Goal: Information Seeking & Learning: Learn about a topic

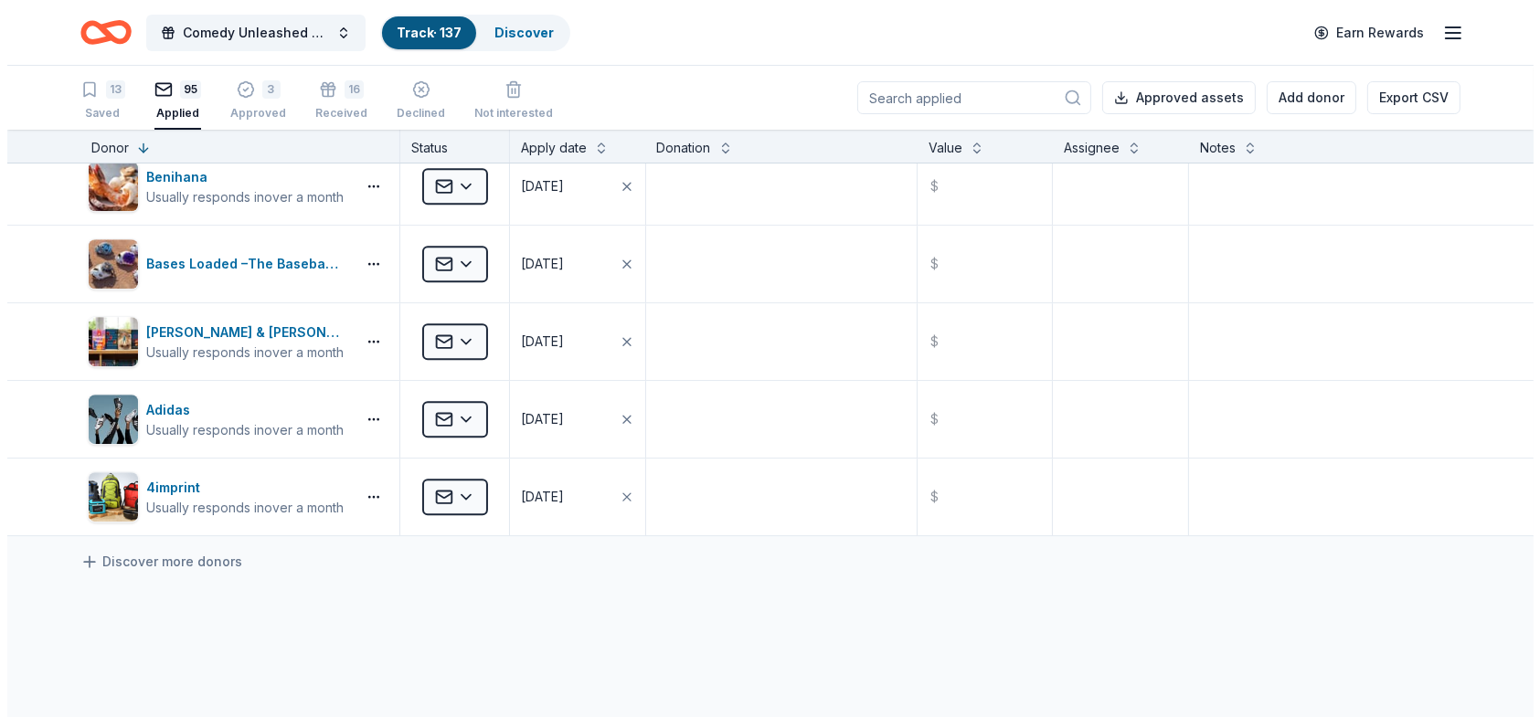
scroll to position [7153, 0]
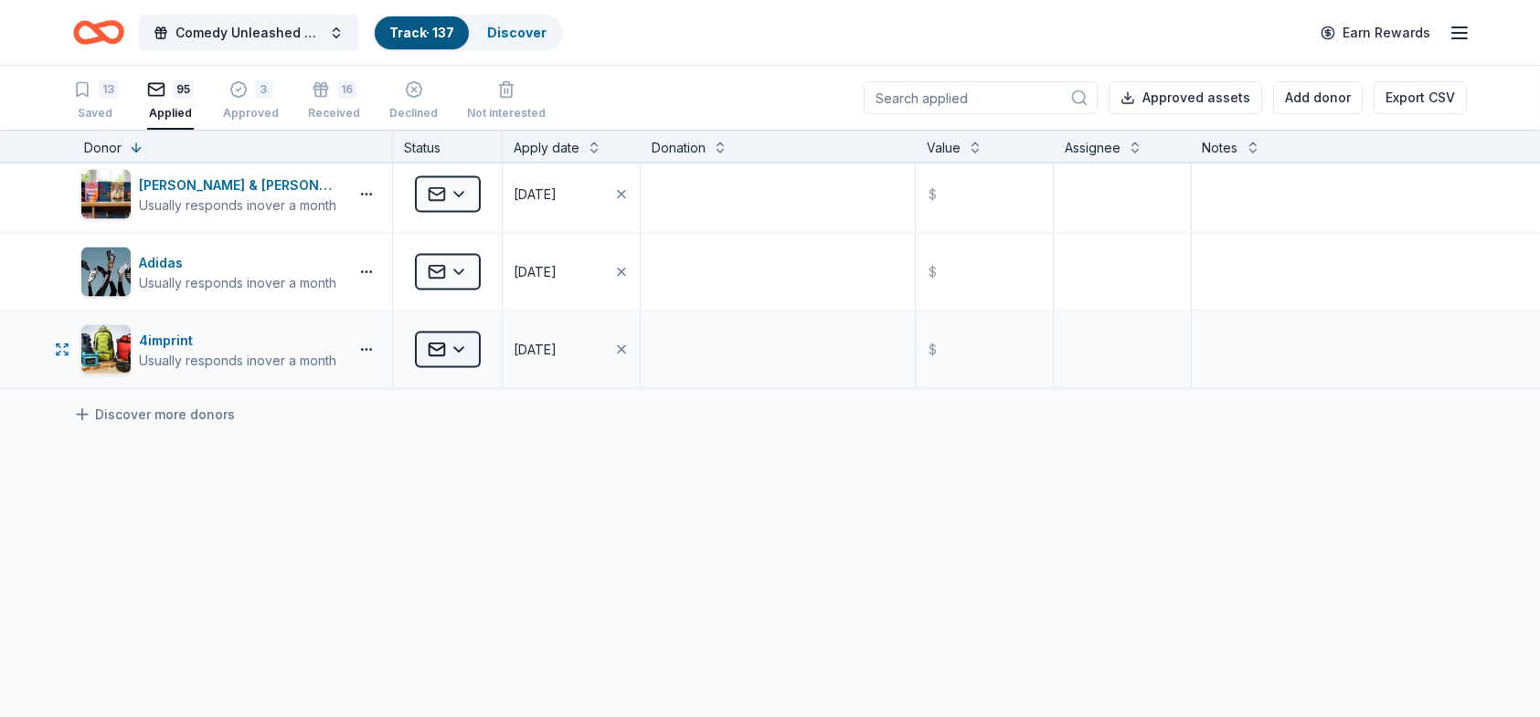
click at [463, 333] on html "Comedy Unleashed 2025 Track · 137 Discover Earn Rewards 13 Saved 95 Applied 3 A…" at bounding box center [770, 358] width 1540 height 717
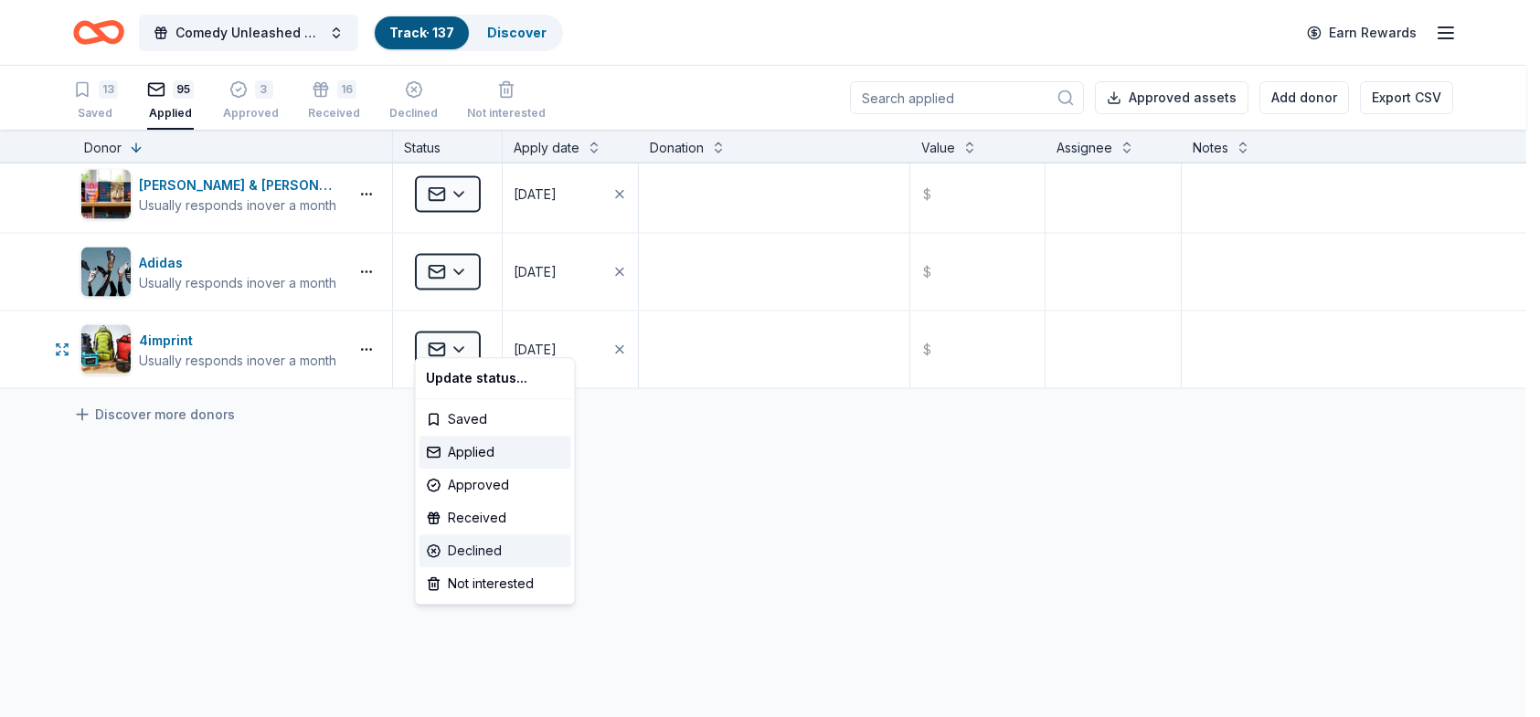
click at [479, 545] on div "Declined" at bounding box center [495, 551] width 152 height 33
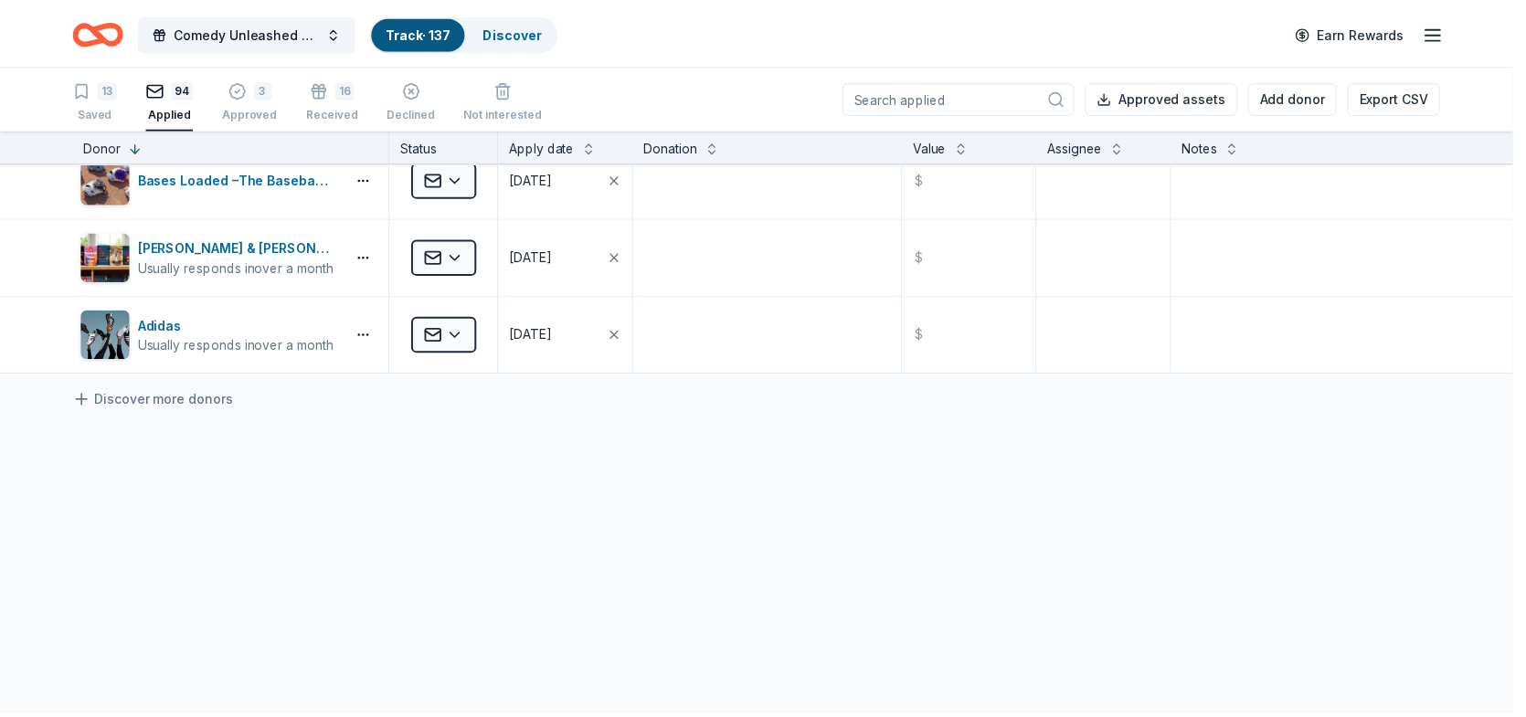
scroll to position [7075, 0]
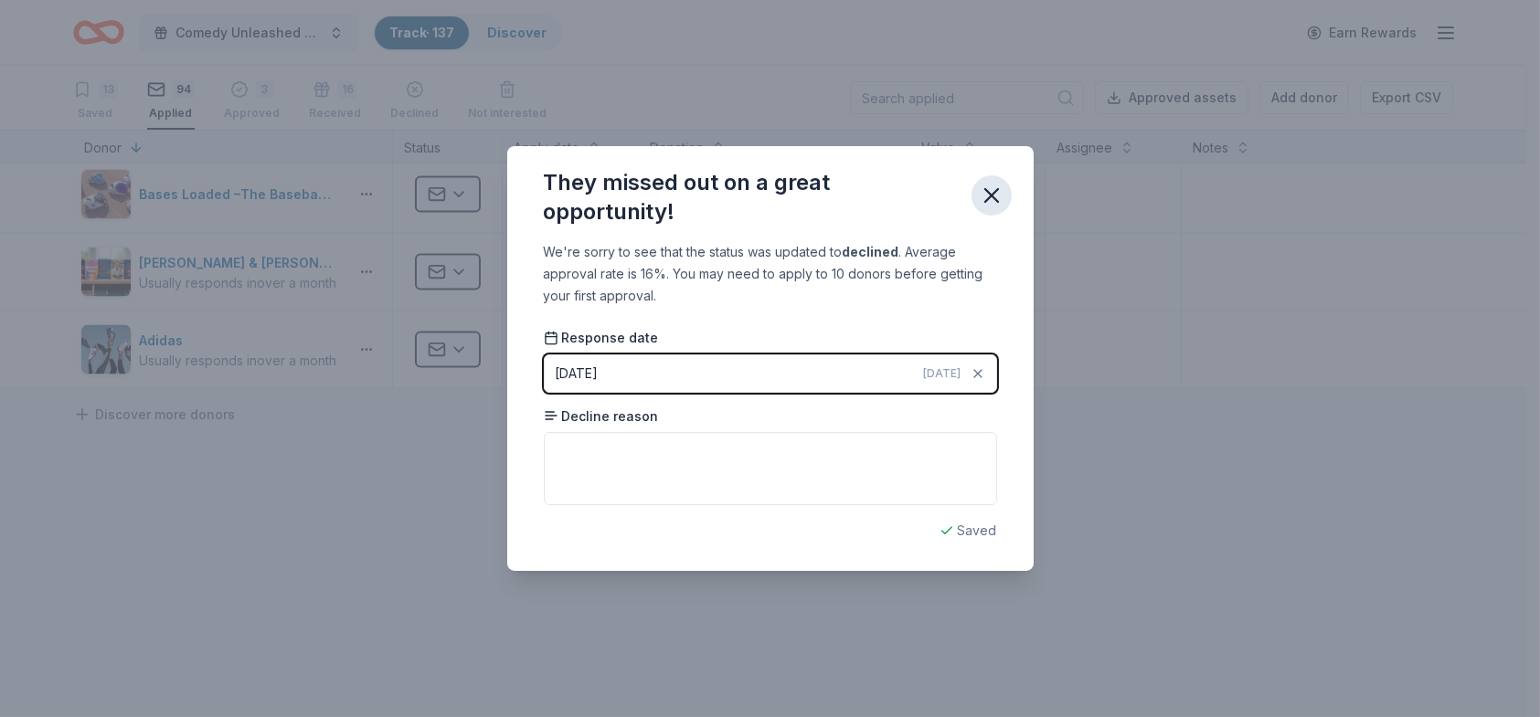
click at [984, 196] on icon "button" at bounding box center [992, 196] width 26 height 26
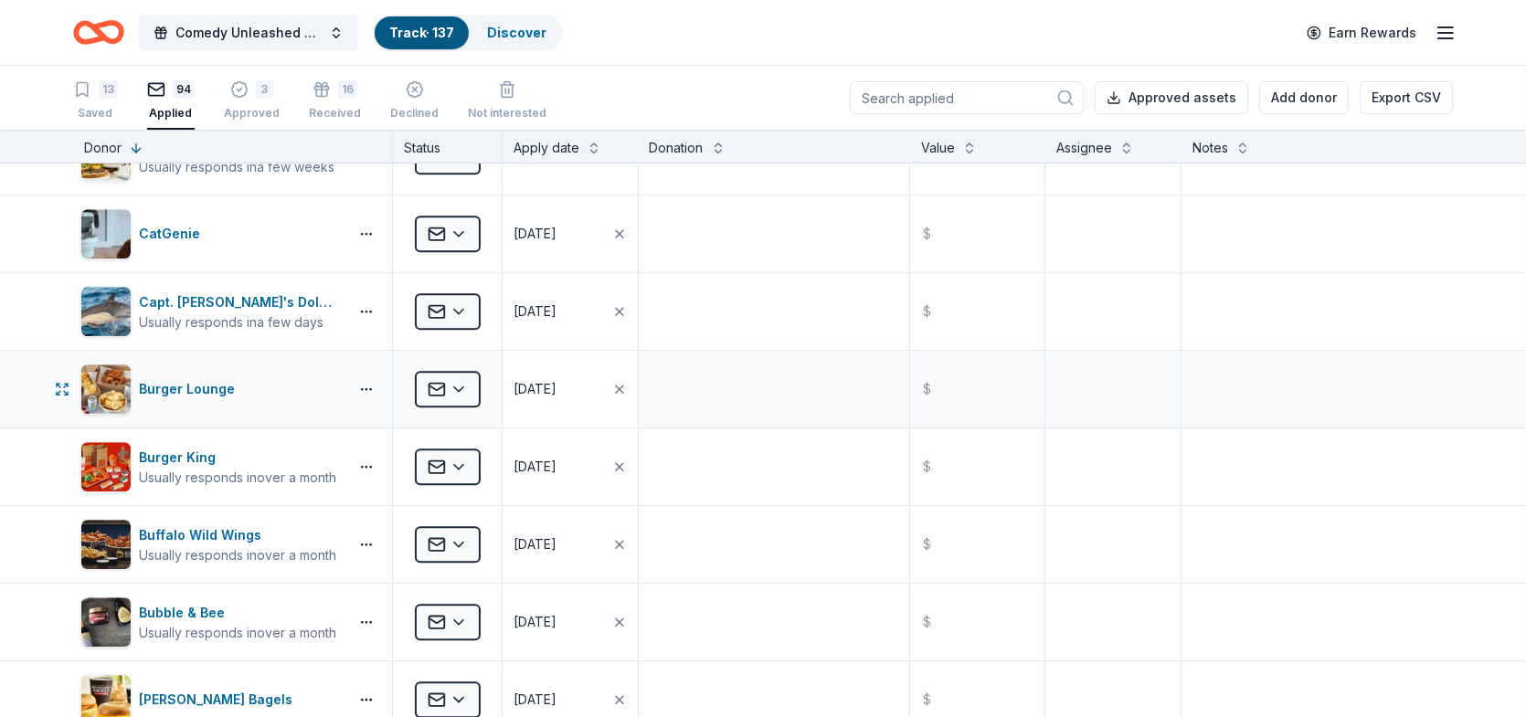
scroll to position [6253, 0]
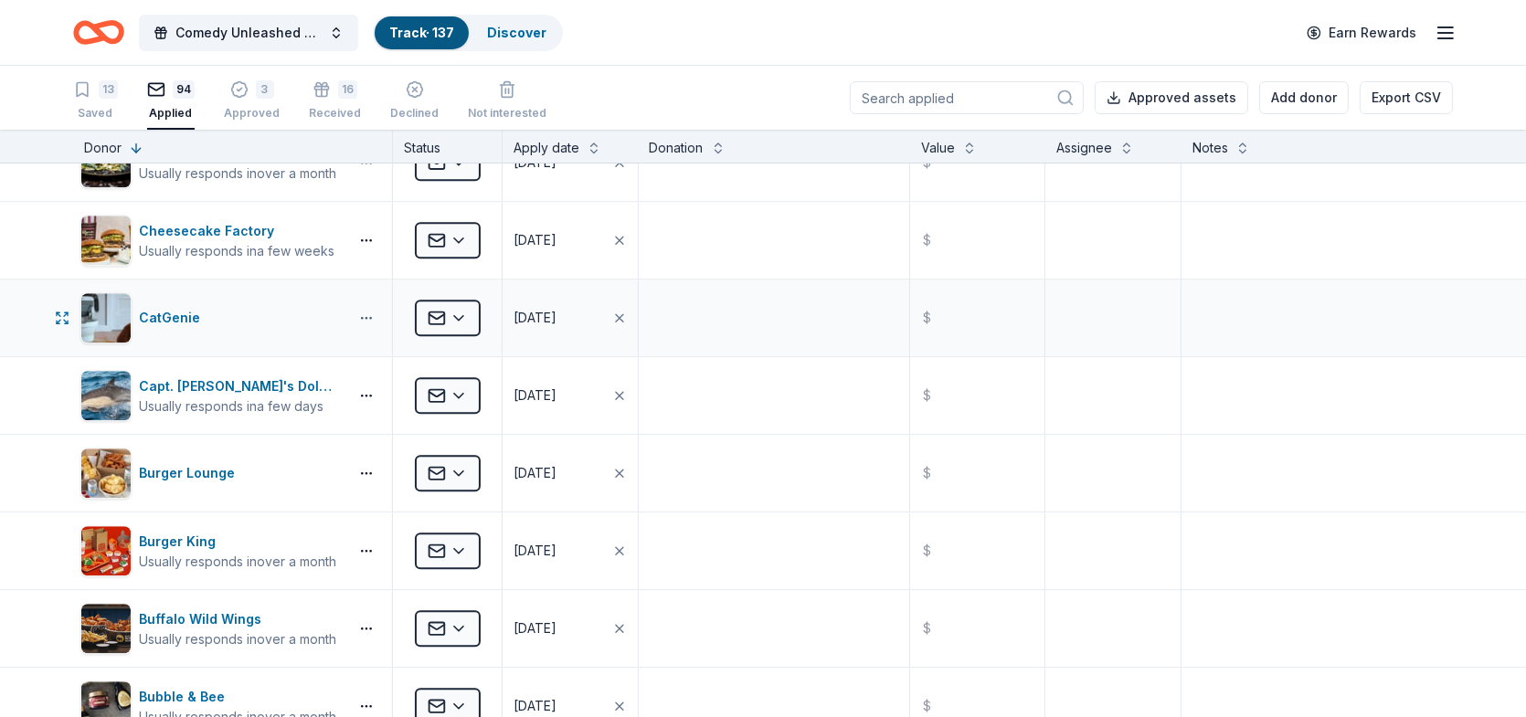
click at [365, 304] on html "Comedy Unleashed 2025 Track · 137 Discover Earn Rewards 13 Saved 94 Applied 3 A…" at bounding box center [763, 358] width 1526 height 717
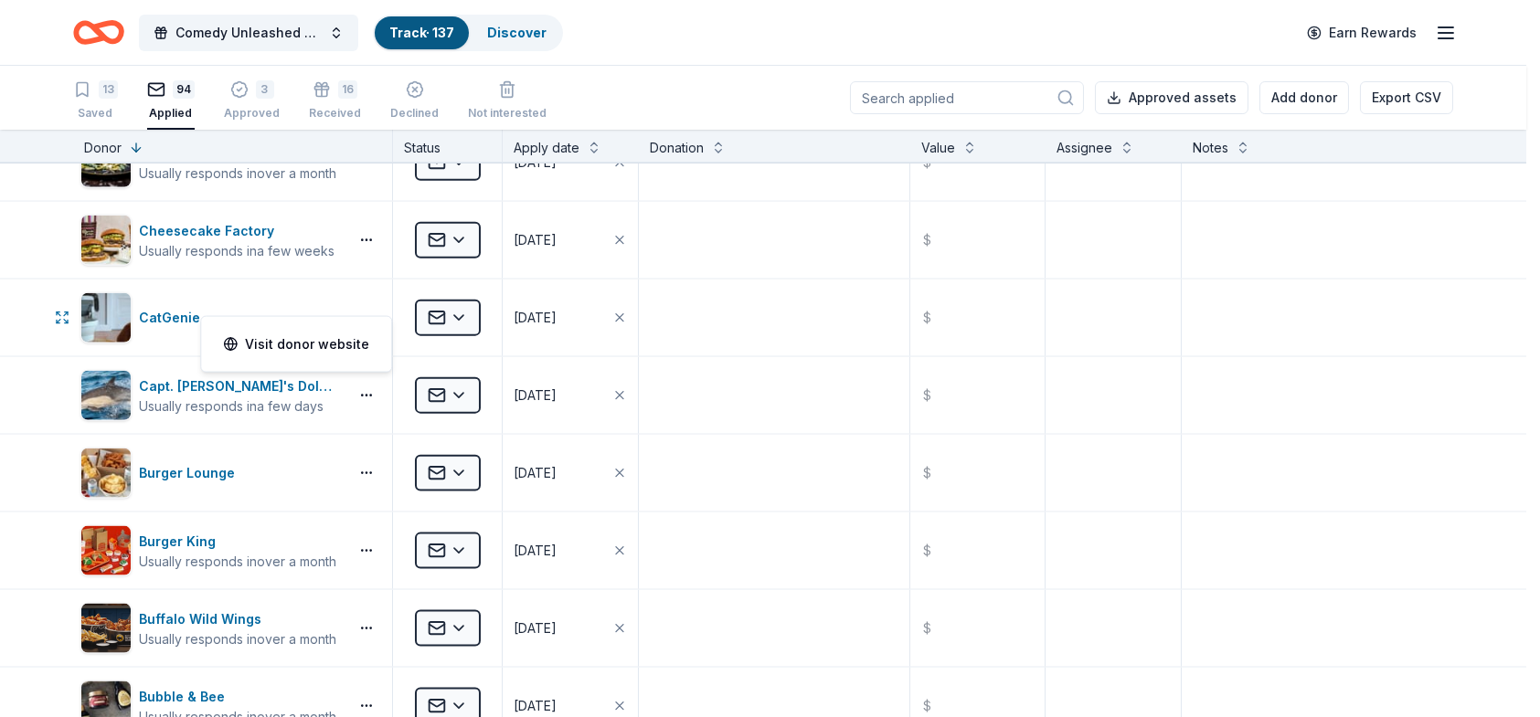
click at [277, 296] on html "Comedy Unleashed 2025 Track · 137 Discover Earn Rewards 13 Saved 94 Applied 3 A…" at bounding box center [770, 358] width 1540 height 717
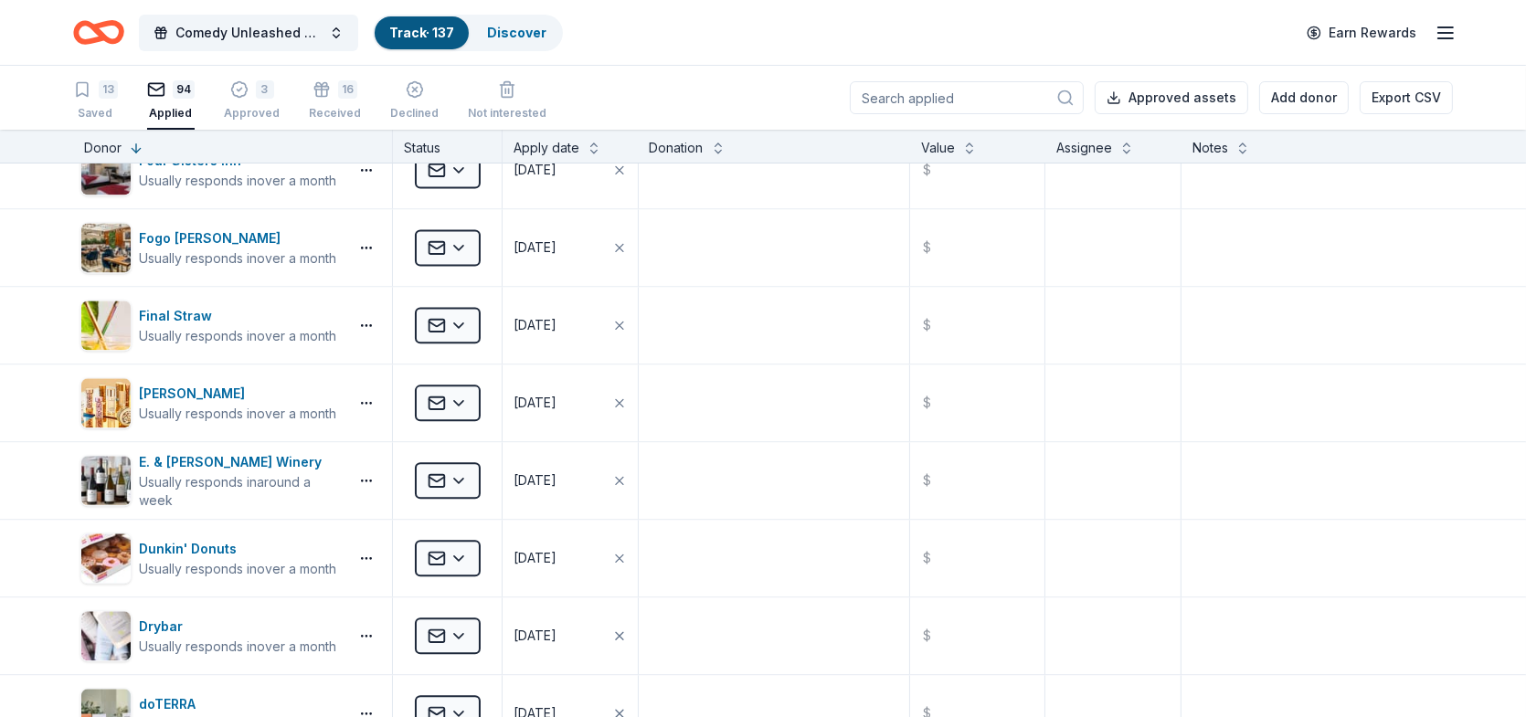
scroll to position [4973, 0]
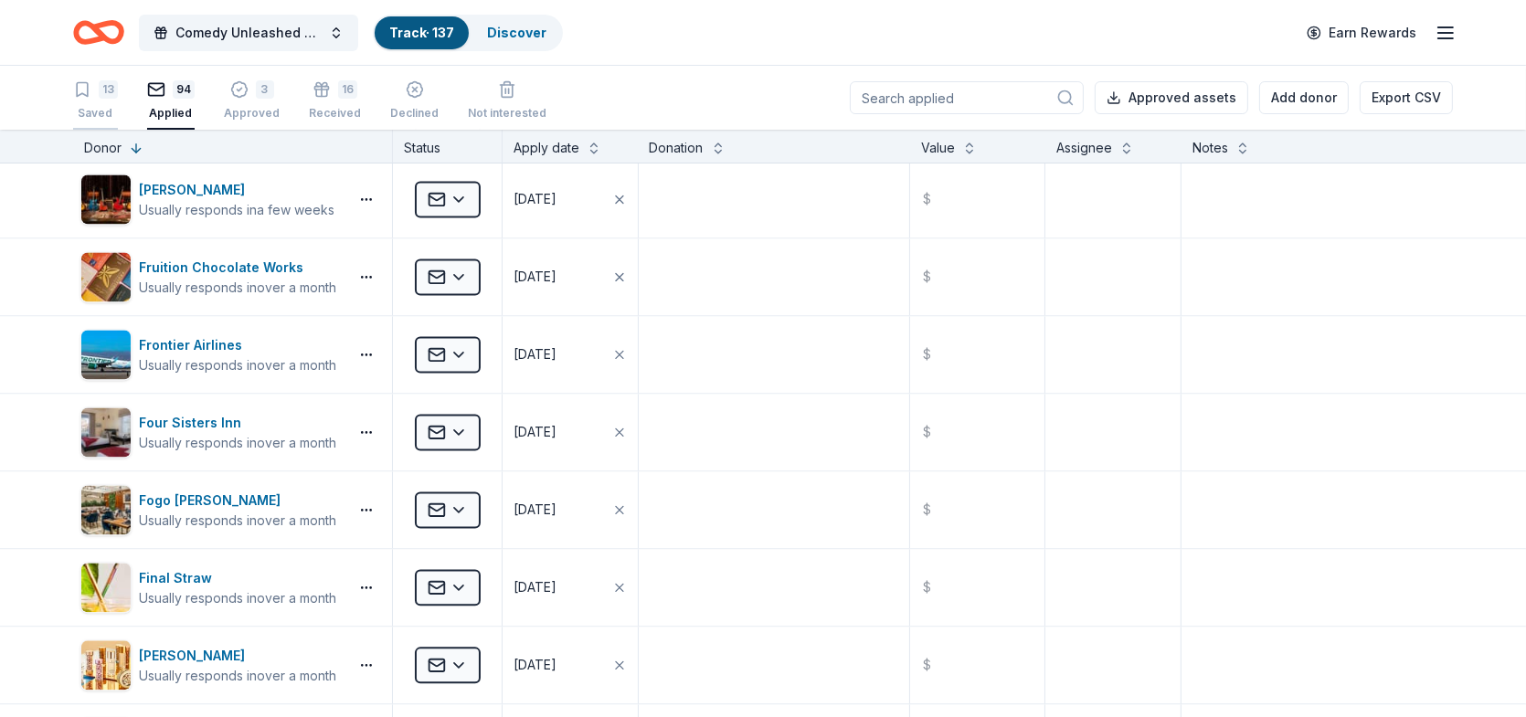
click at [104, 98] on div "13 Saved" at bounding box center [95, 100] width 45 height 40
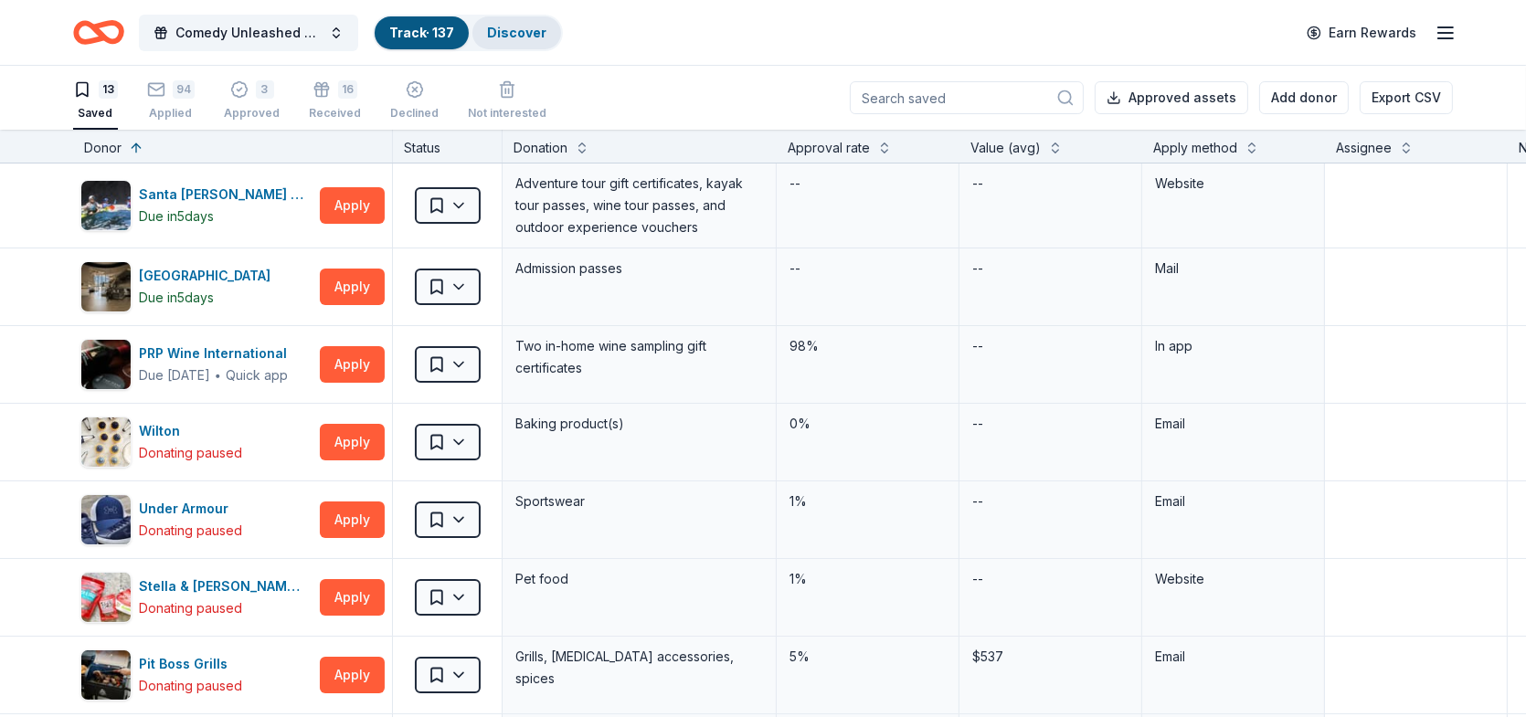
click at [511, 27] on link "Discover" at bounding box center [516, 33] width 59 height 16
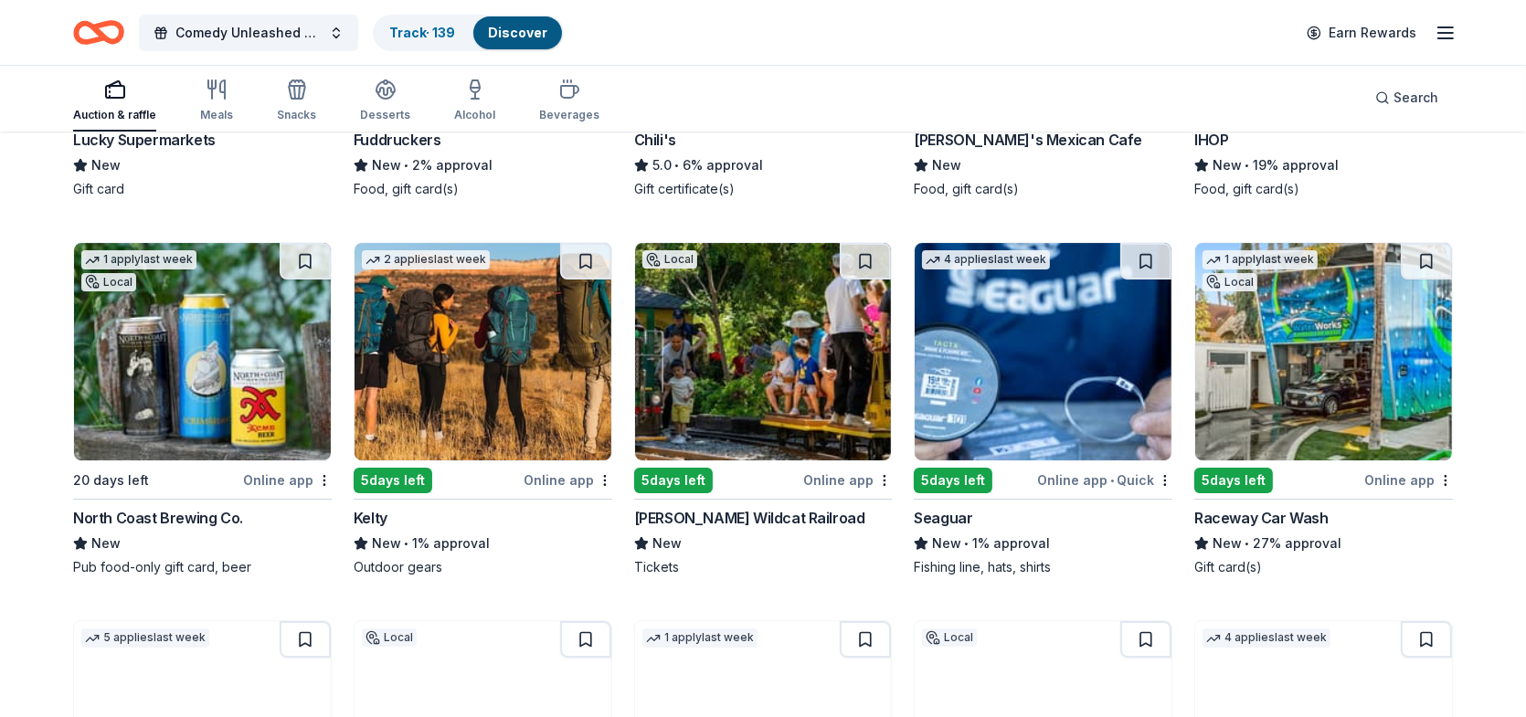
scroll to position [7904, 0]
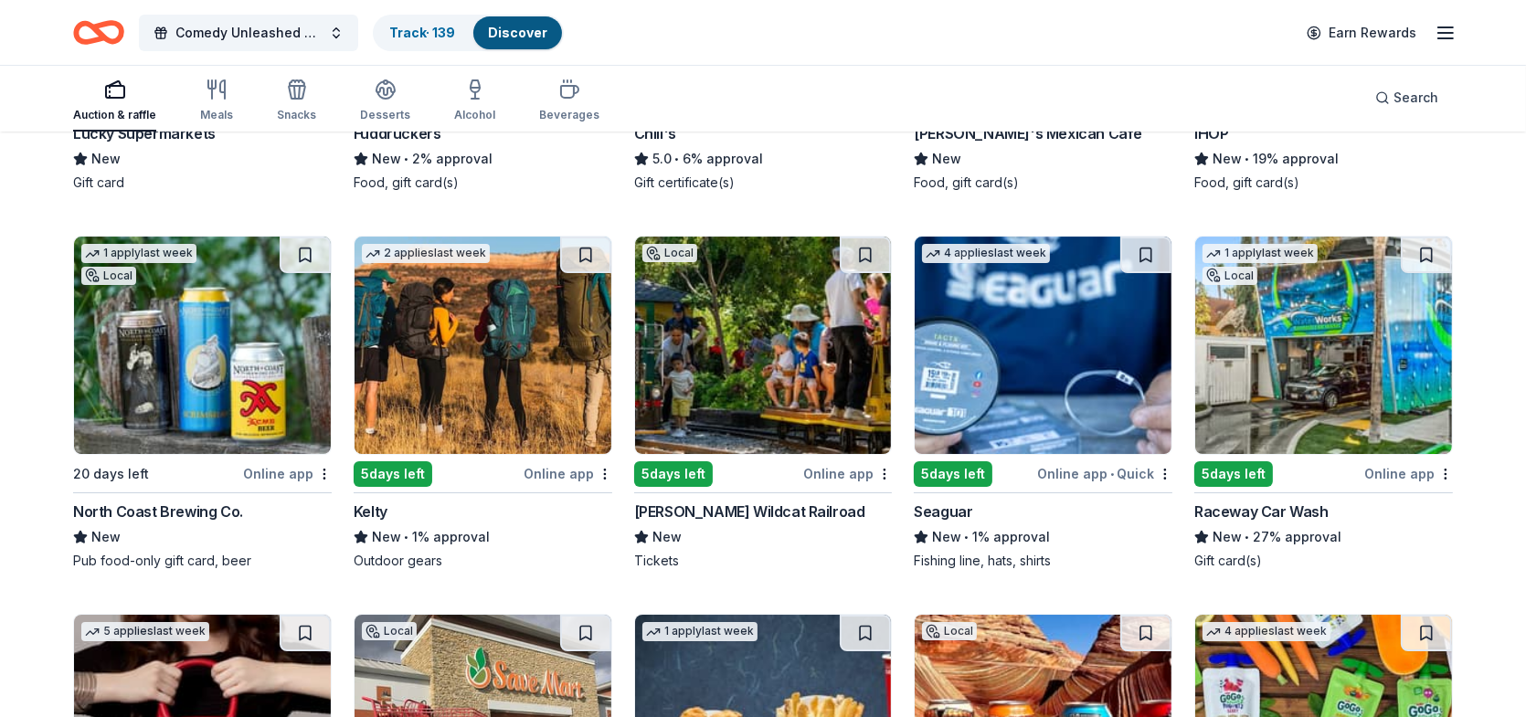
drag, startPoint x: 838, startPoint y: 487, endPoint x: 1509, endPoint y: 514, distance: 672.2
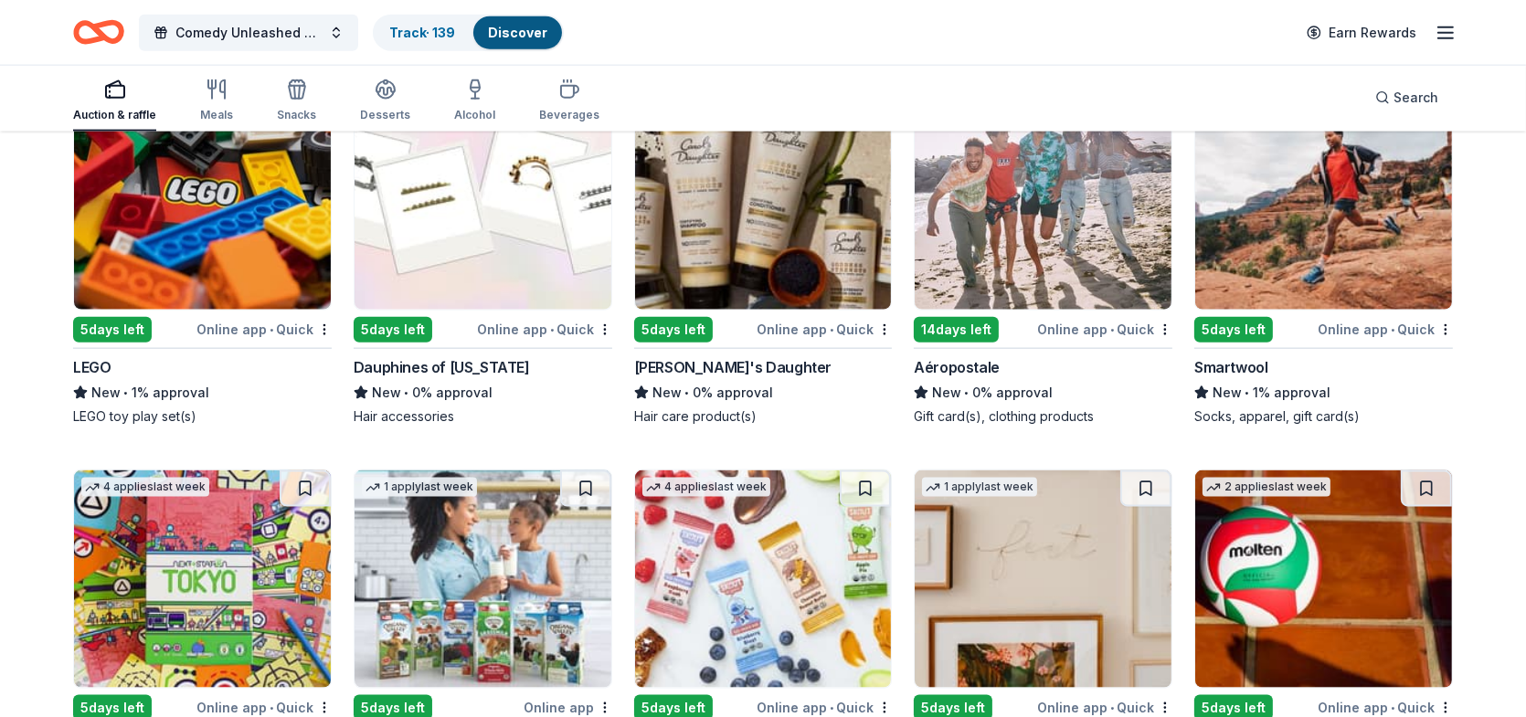
scroll to position [11344, 0]
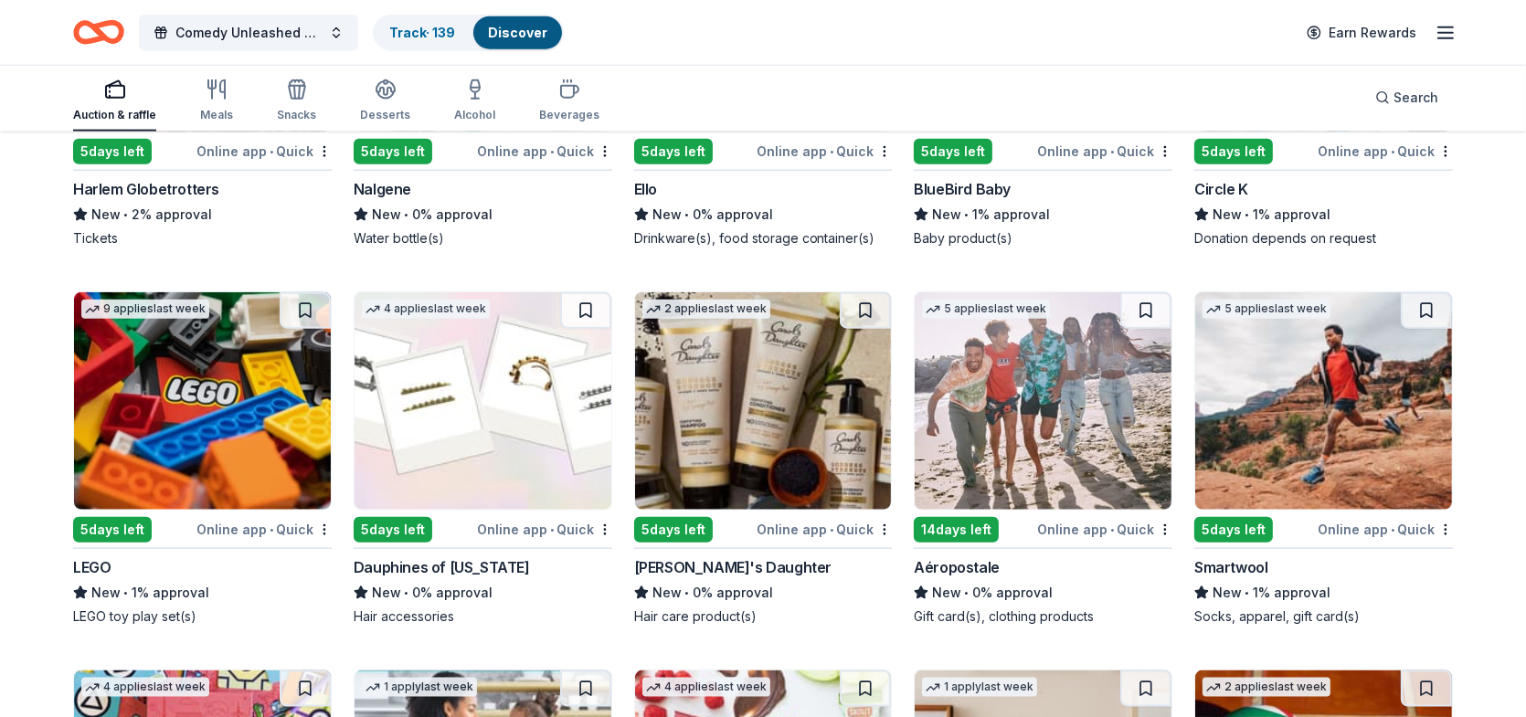
click at [220, 457] on img at bounding box center [202, 400] width 257 height 217
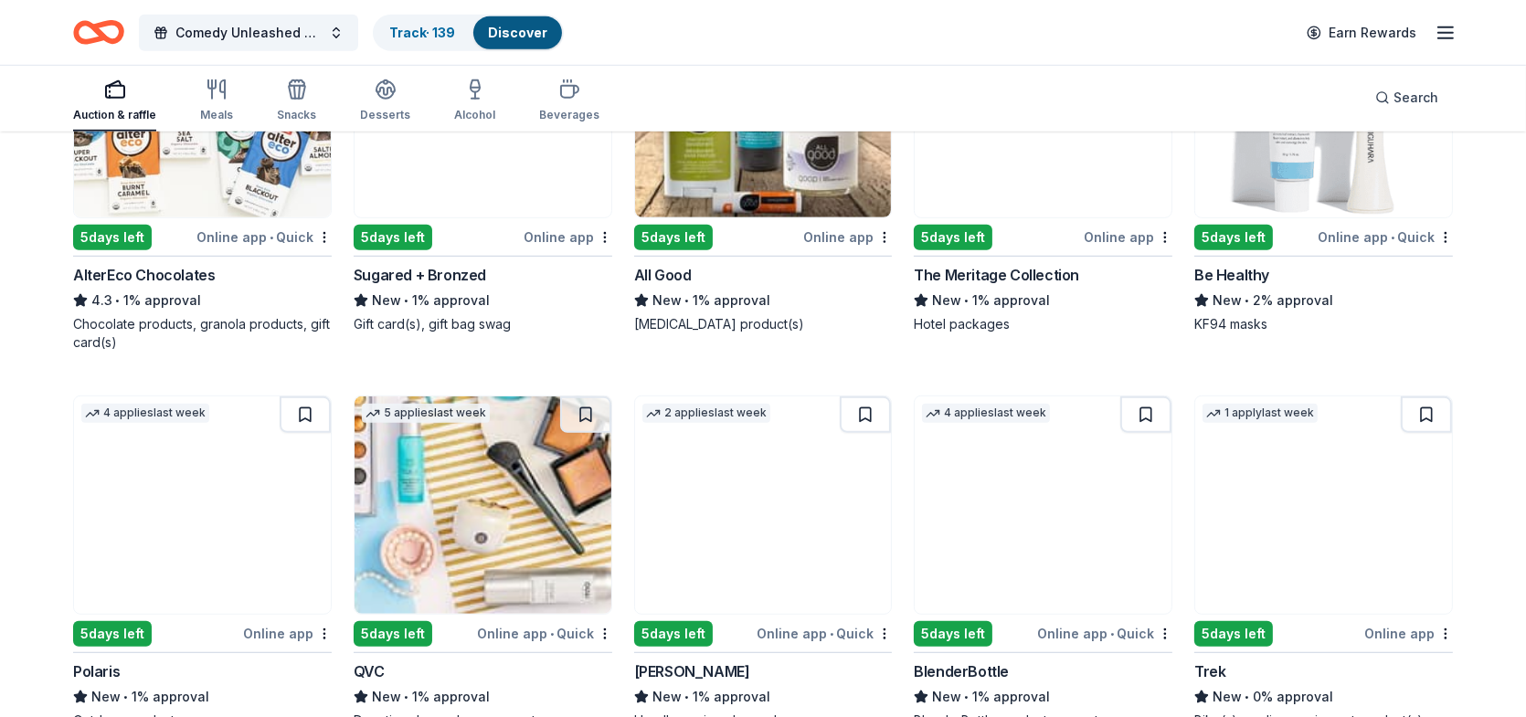
scroll to position [9973, 0]
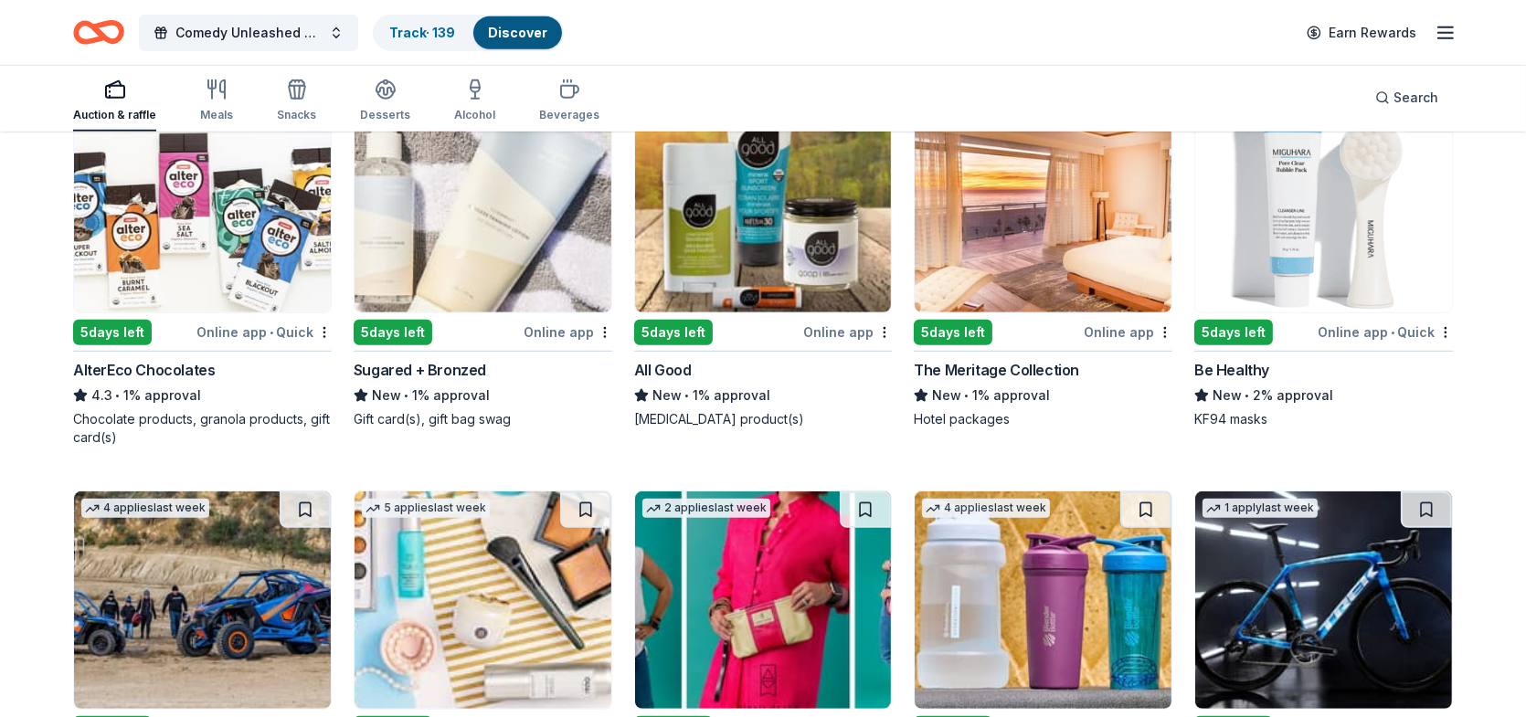
click at [397, 291] on img at bounding box center [483, 203] width 257 height 217
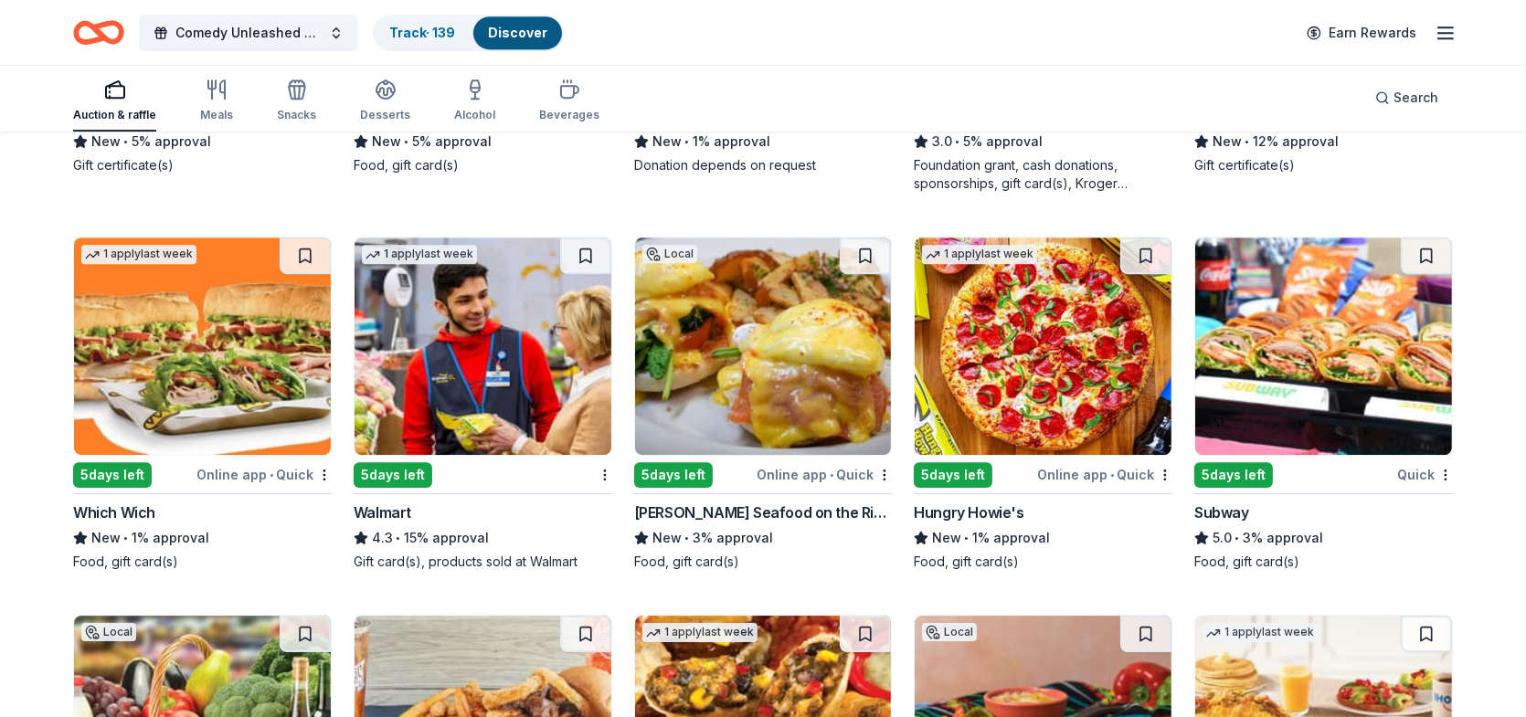
scroll to position [7141, 0]
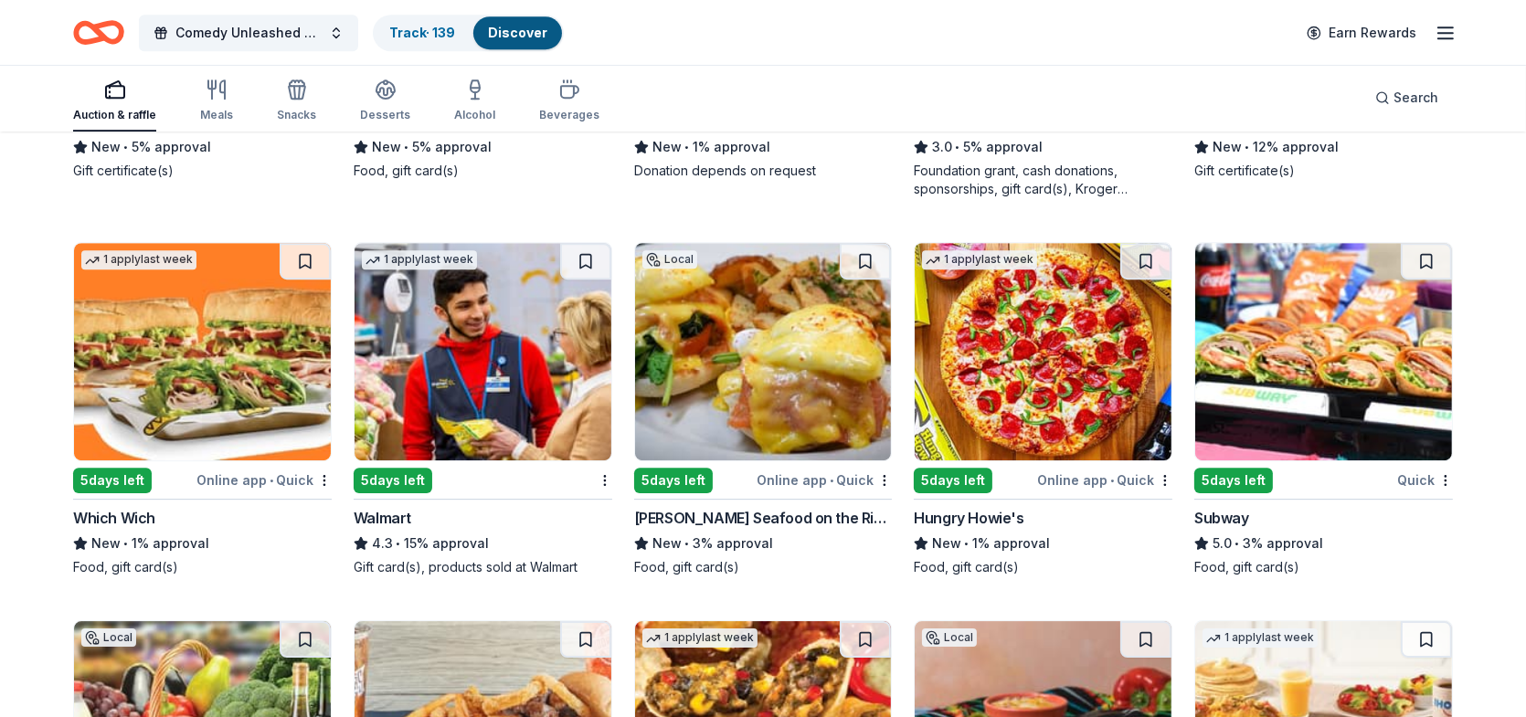
drag, startPoint x: 1110, startPoint y: 652, endPoint x: 1070, endPoint y: 609, distance: 59.5
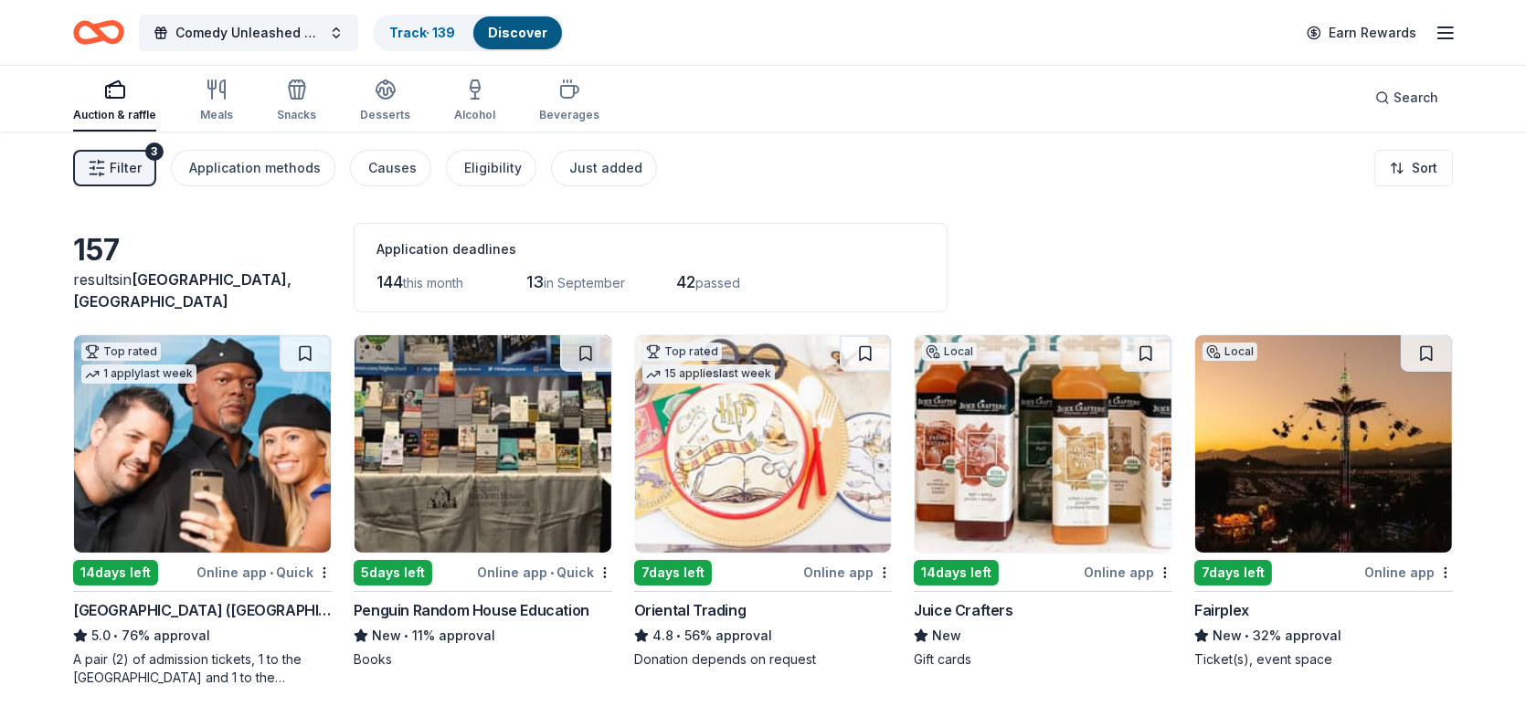
scroll to position [0, 0]
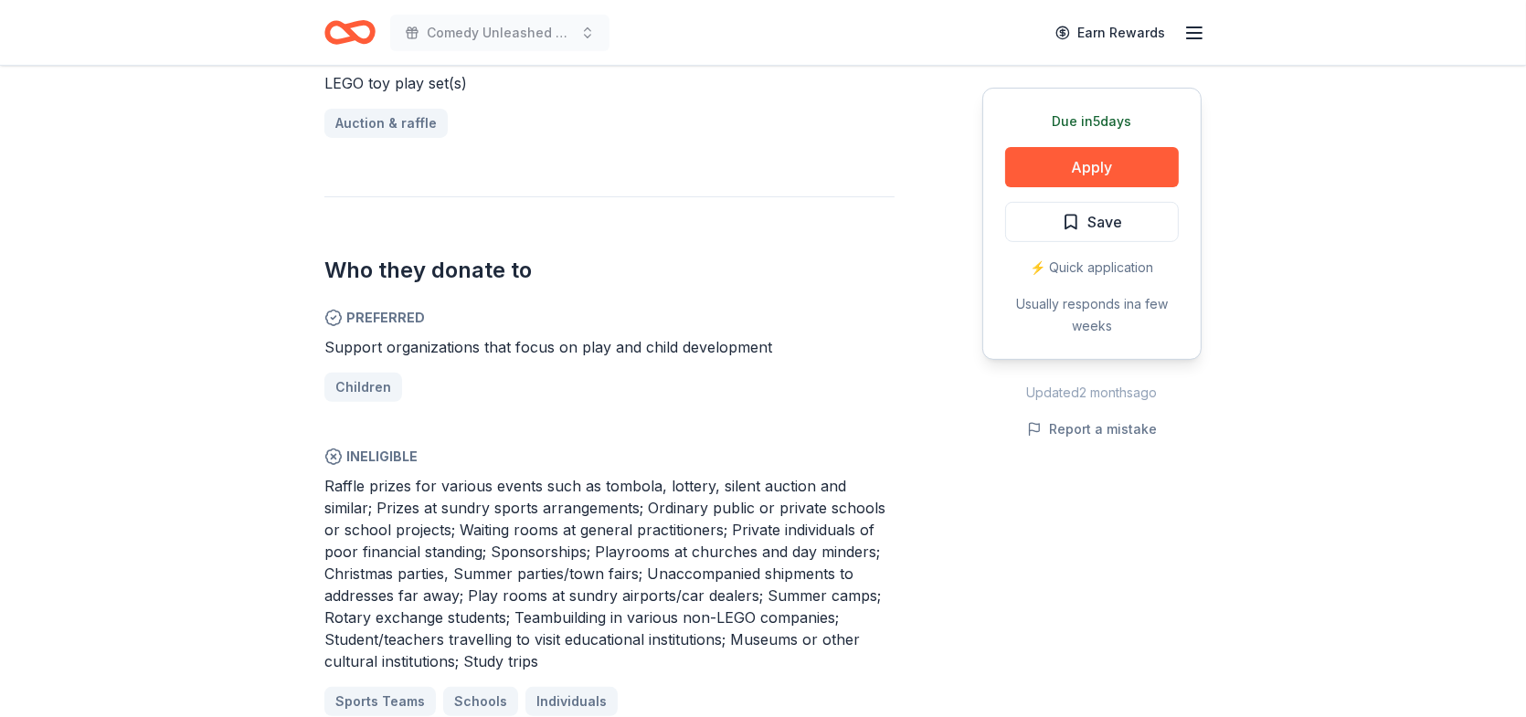
scroll to position [822, 0]
